Goal: Task Accomplishment & Management: Use online tool/utility

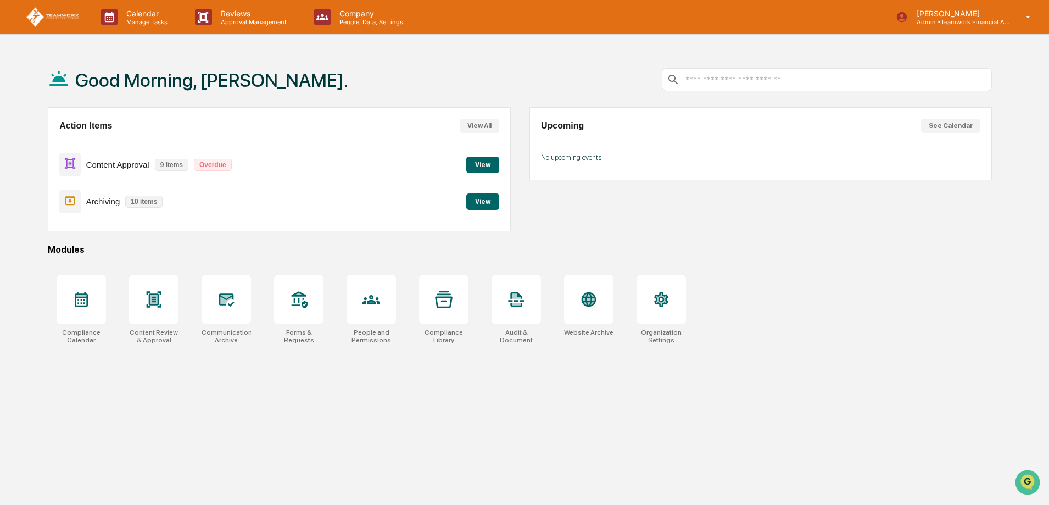
click at [485, 161] on button "View" at bounding box center [482, 164] width 33 height 16
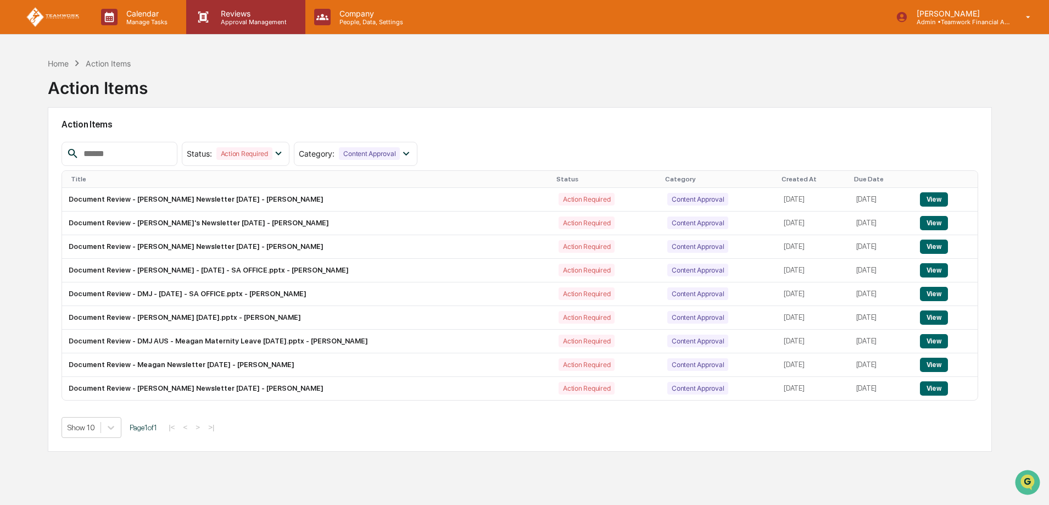
click at [238, 13] on p "Reviews" at bounding box center [252, 13] width 80 height 9
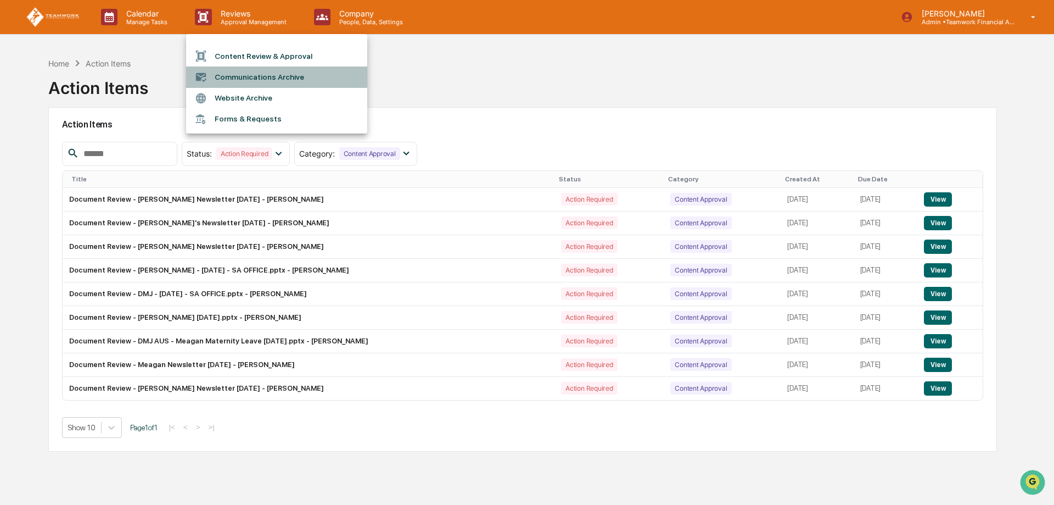
click at [261, 70] on li "Communications Archive" at bounding box center [276, 76] width 181 height 21
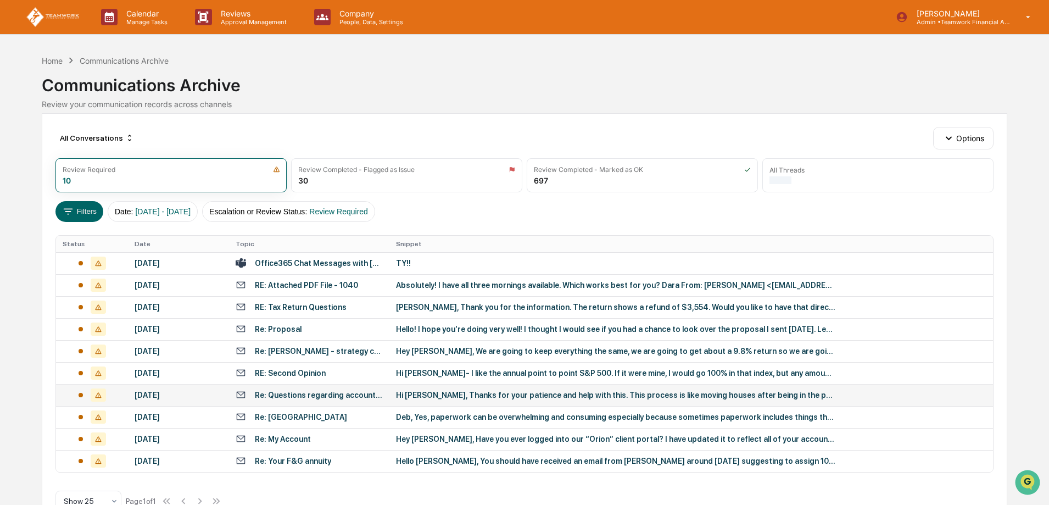
click at [326, 395] on div "Re: Questions regarding account documents" at bounding box center [319, 394] width 128 height 9
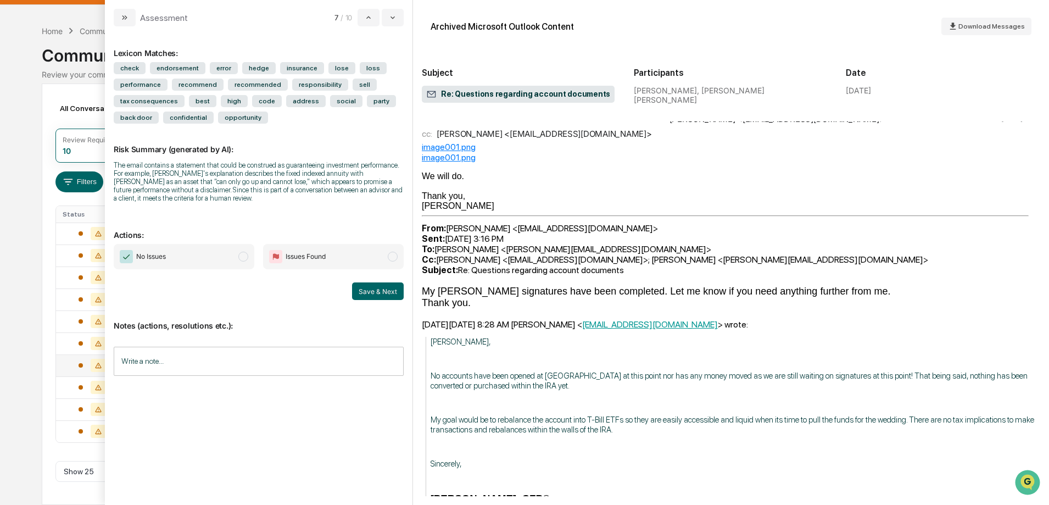
scroll to position [567, 0]
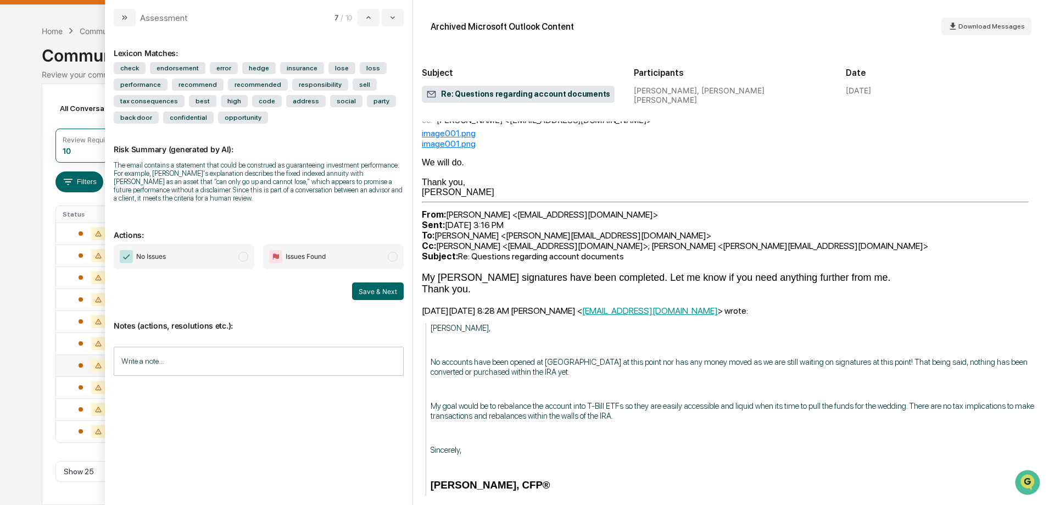
click at [30, 48] on div "Calendar Manage Tasks Reviews Approval Management Company People, Data, Setting…" at bounding box center [524, 237] width 1049 height 534
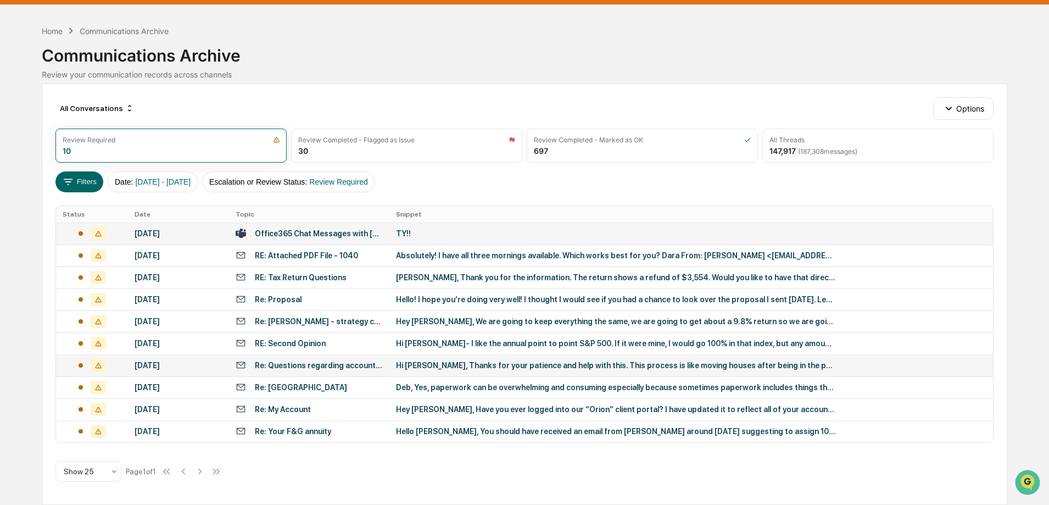
click at [303, 233] on div "Office365 Chat Messages with [PERSON_NAME], [PERSON_NAME] on [DATE]" at bounding box center [319, 233] width 128 height 9
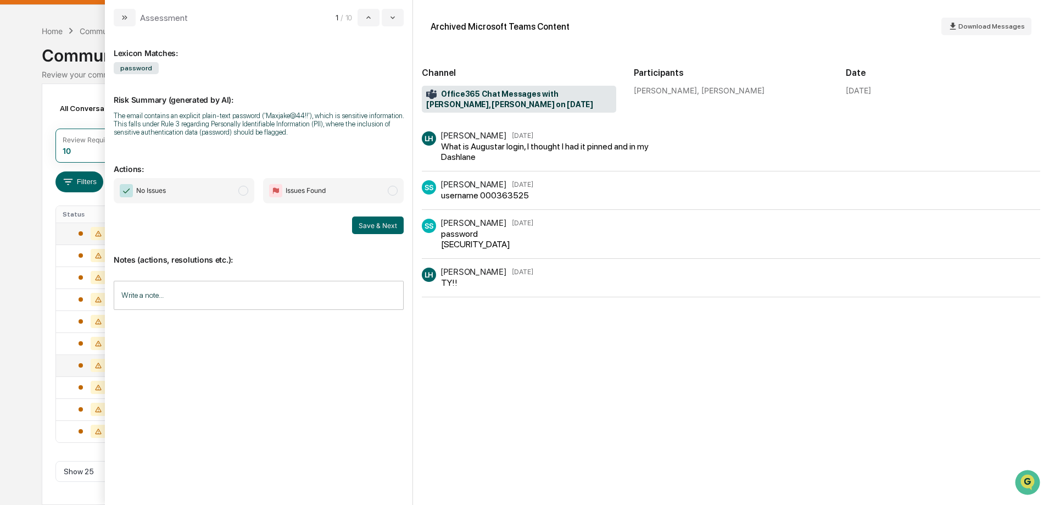
click at [246, 188] on span "modal" at bounding box center [243, 191] width 10 height 10
click at [226, 298] on input "Write a note..." at bounding box center [259, 295] width 290 height 29
click at [385, 383] on button "Save" at bounding box center [388, 386] width 29 height 18
click at [383, 226] on button "Save & Next" at bounding box center [378, 225] width 52 height 18
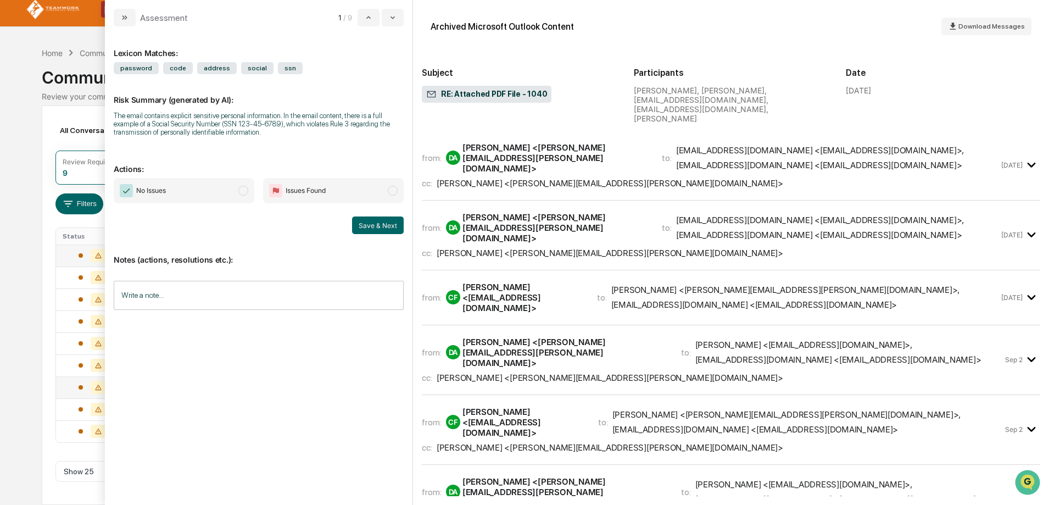
scroll to position [8, 0]
click at [245, 194] on span "modal" at bounding box center [243, 191] width 10 height 10
click at [384, 225] on button "Save & Next" at bounding box center [378, 225] width 52 height 18
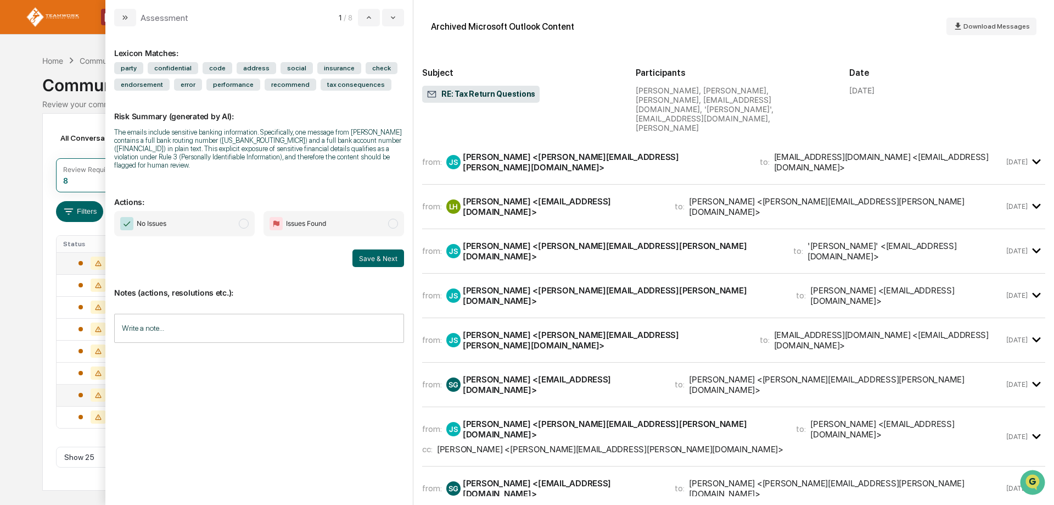
click at [1, 87] on div "Calendar Manage Tasks Reviews Approval Management Company People, Data, Setting…" at bounding box center [527, 252] width 1054 height 505
